Goal: Find contact information: Find contact information

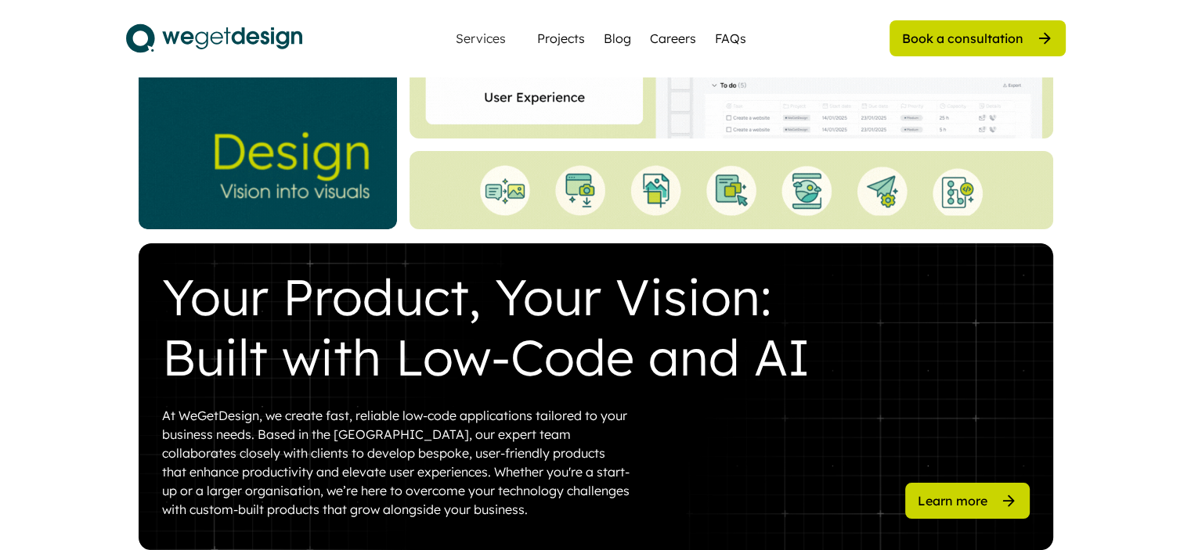
scroll to position [548, 0]
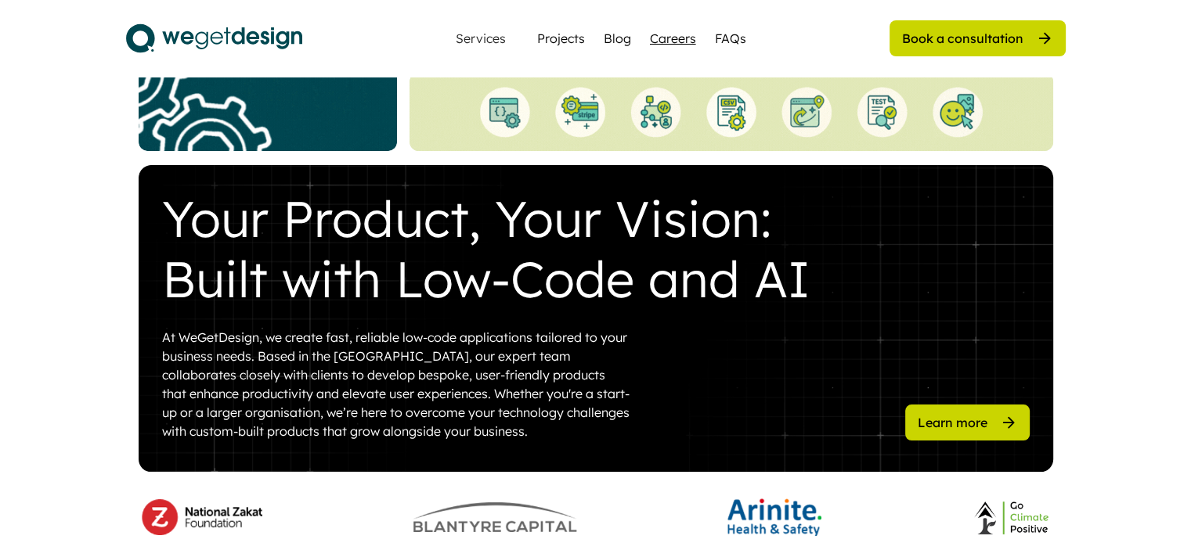
click at [664, 37] on div "Careers" at bounding box center [673, 38] width 46 height 19
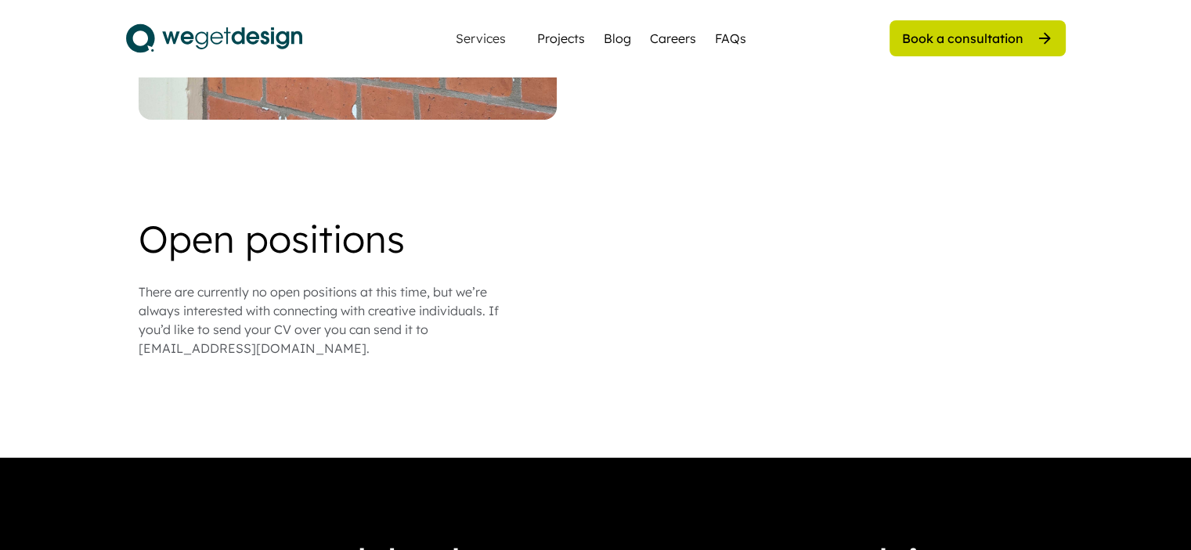
scroll to position [1409, 0]
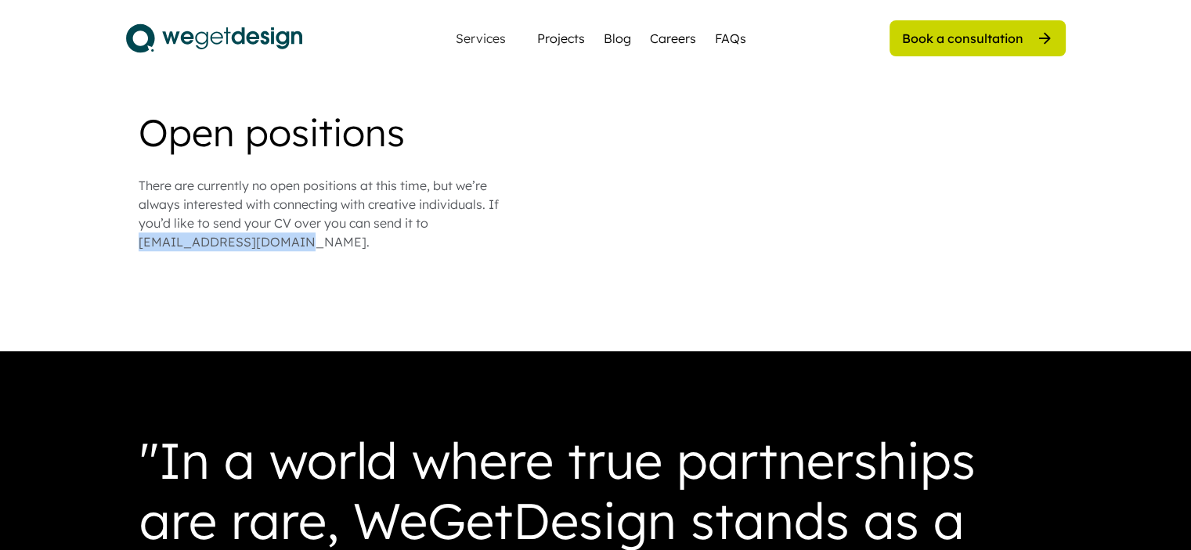
drag, startPoint x: 139, startPoint y: 222, endPoint x: 310, endPoint y: 243, distance: 172.0
copy div "[EMAIL_ADDRESS][DOMAIN_NAME]."
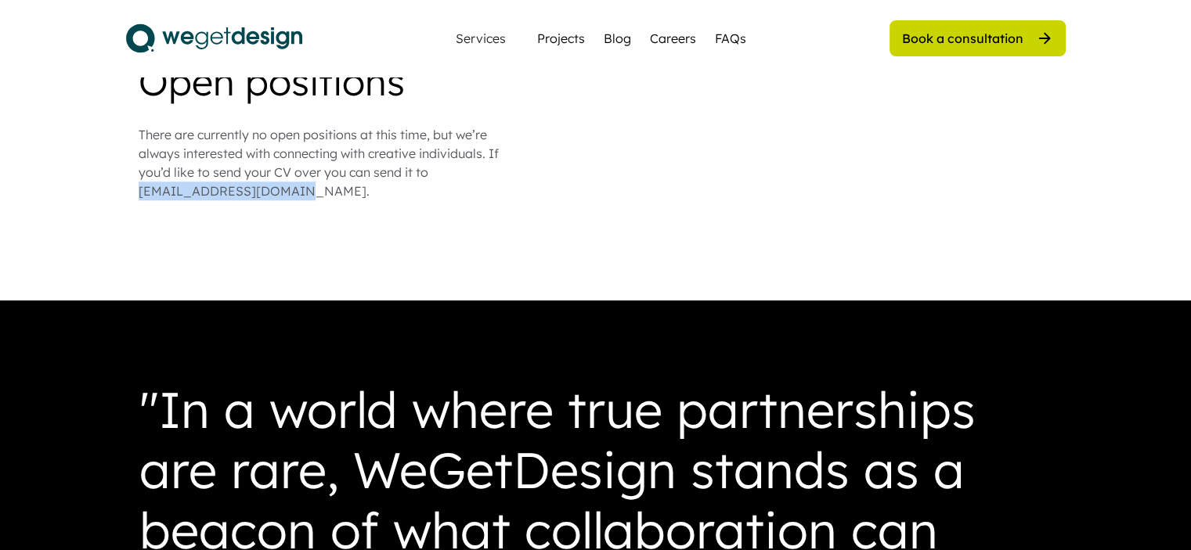
scroll to position [1488, 0]
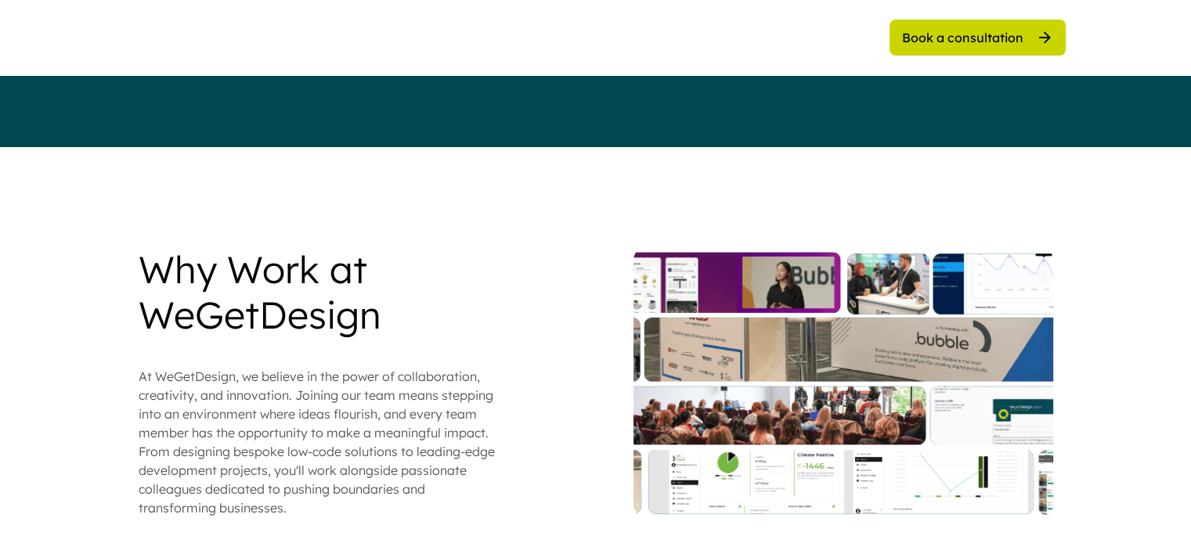
scroll to position [0, 0]
